Goal: Contribute content

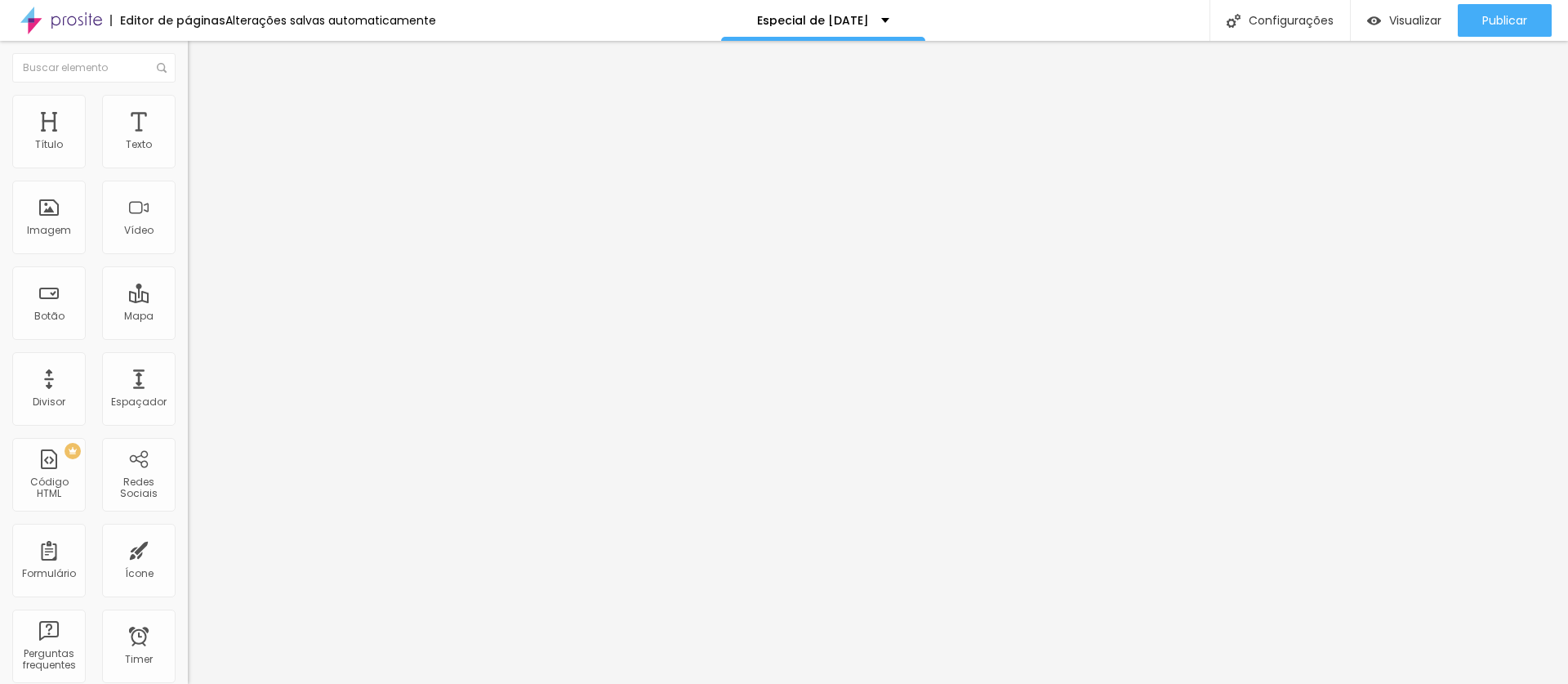
click at [188, 173] on span "Editar perguntas" at bounding box center [234, 166] width 93 height 14
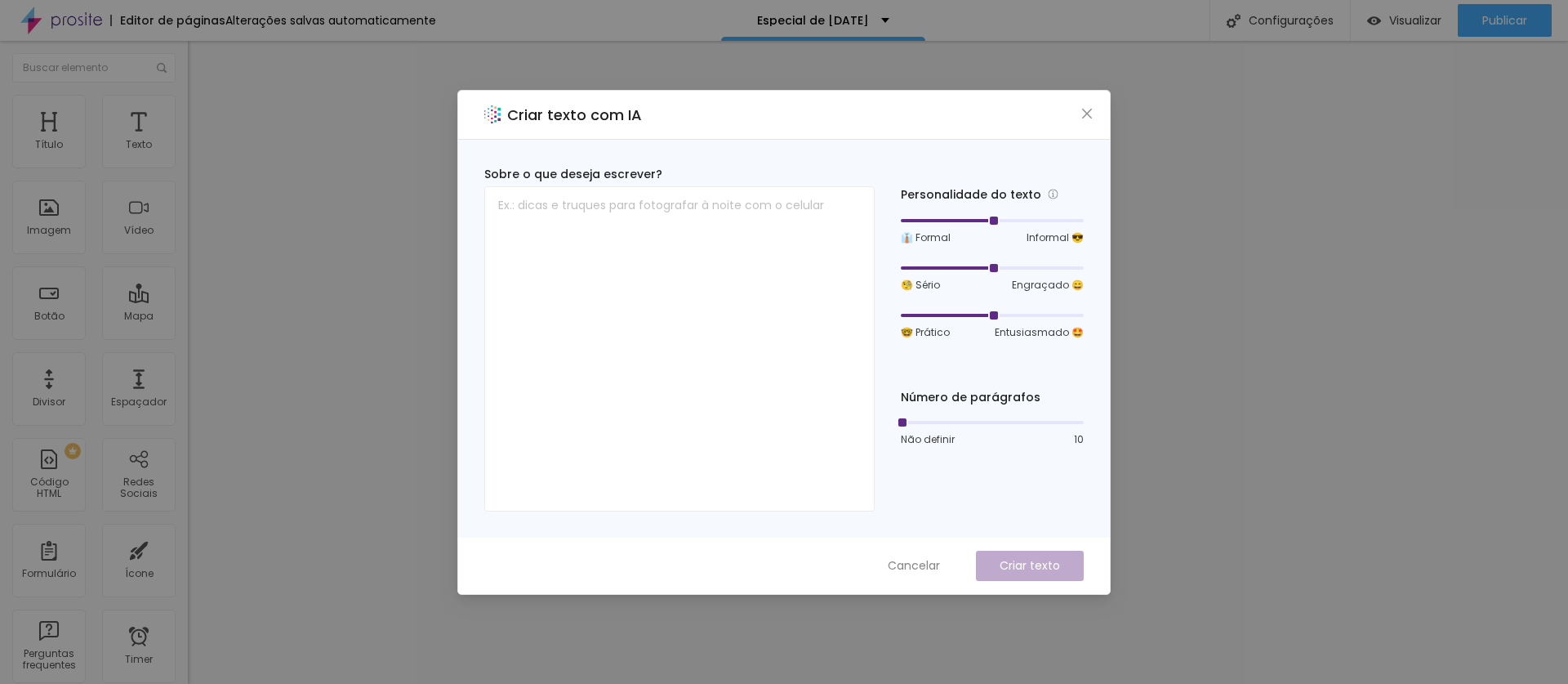
click at [1088, 114] on icon "close" at bounding box center [1086, 112] width 10 height 10
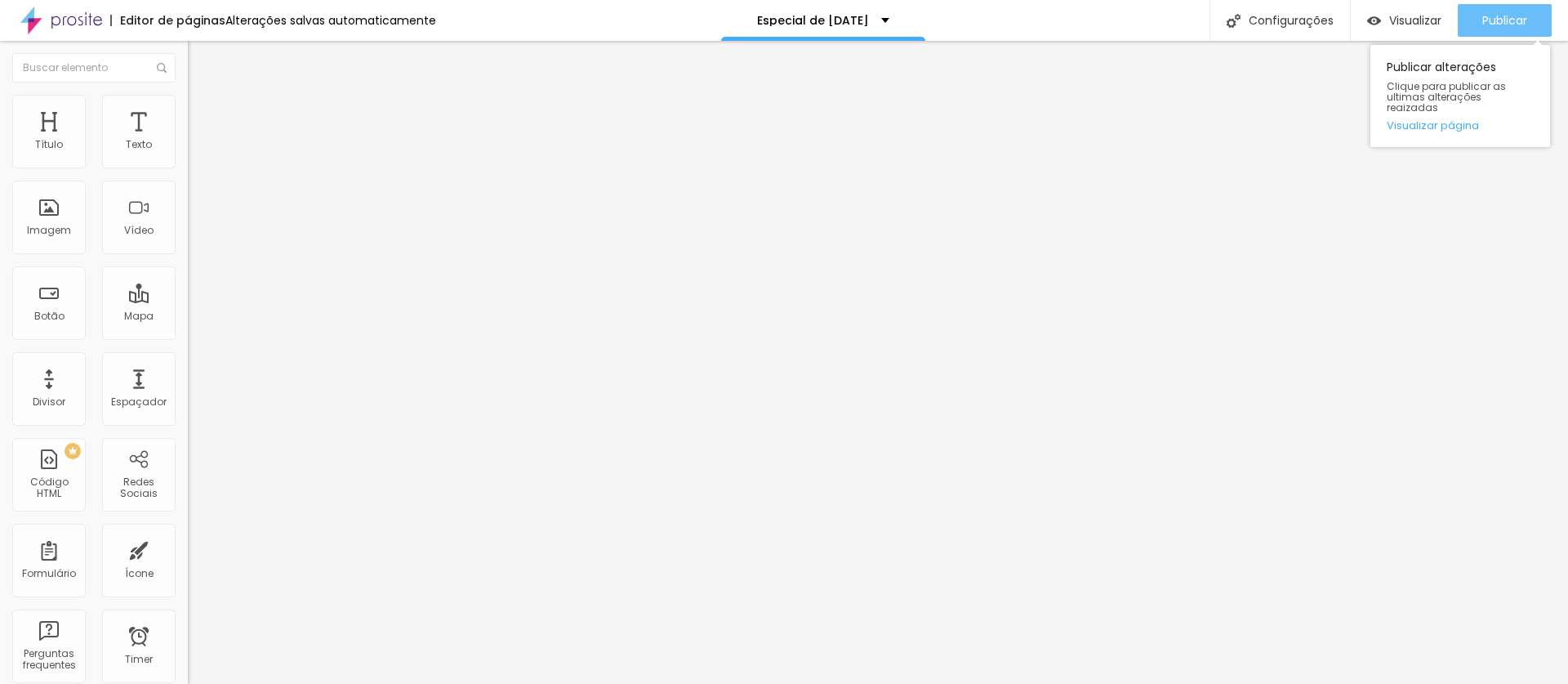
click at [1482, 31] on div "Publicar" at bounding box center [1505, 21] width 45 height 33
